Goal: Transaction & Acquisition: Purchase product/service

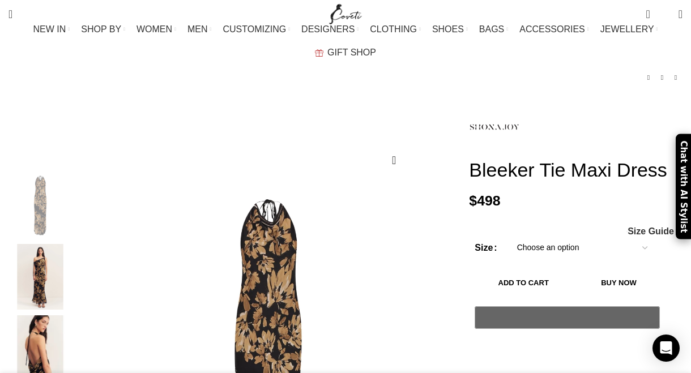
scroll to position [80, 0]
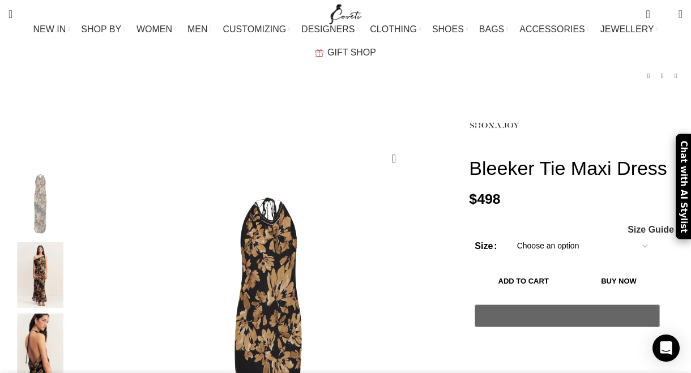
click at [533, 234] on select "Choose an option 4 UK 6 UK 8 UK 10 UK 12 UK 14 UK 16 UK 18 UK" at bounding box center [581, 246] width 147 height 24
click at [508, 234] on select "Choose an option 4 UK 6 UK 8 UK 10 UK 12 UK 14 UK 16 UK 18 UK" at bounding box center [581, 246] width 147 height 24
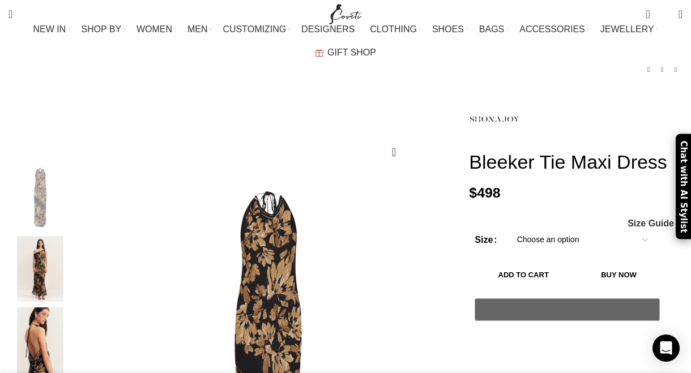
select select "6-uk"
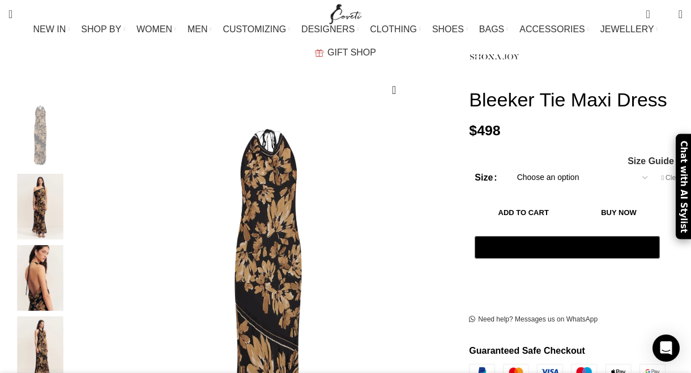
scroll to position [152, 0]
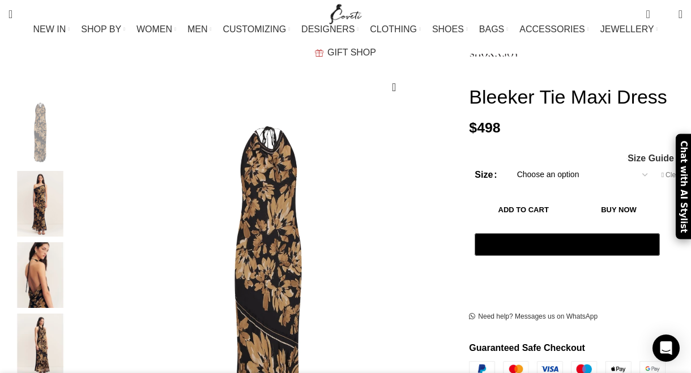
click at [545, 198] on button "Add to cart" at bounding box center [522, 210] width 97 height 24
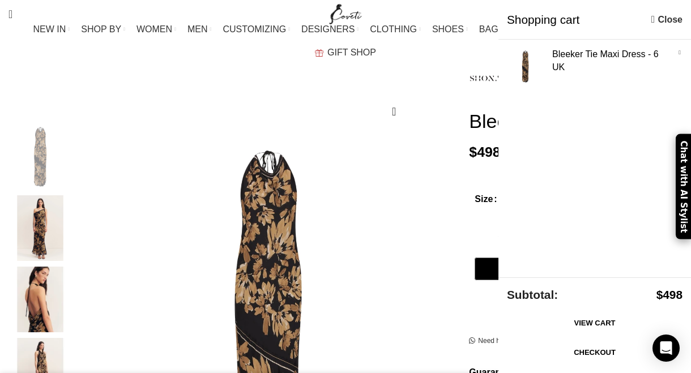
scroll to position [0, 238]
click at [340, 19] on img "Site logo" at bounding box center [346, 14] width 38 height 28
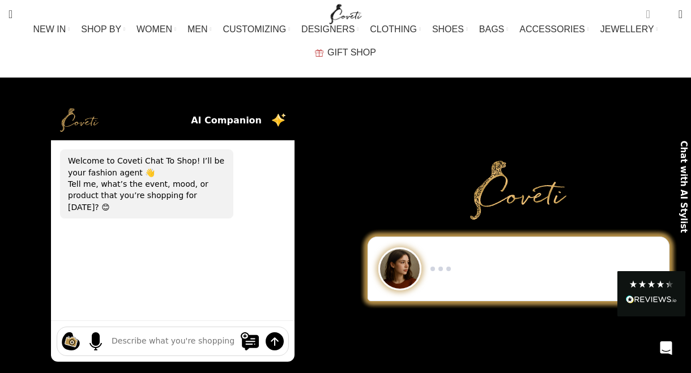
click at [645, 16] on span "1 item" at bounding box center [647, 13] width 4 height 11
